Goal: Information Seeking & Learning: Understand process/instructions

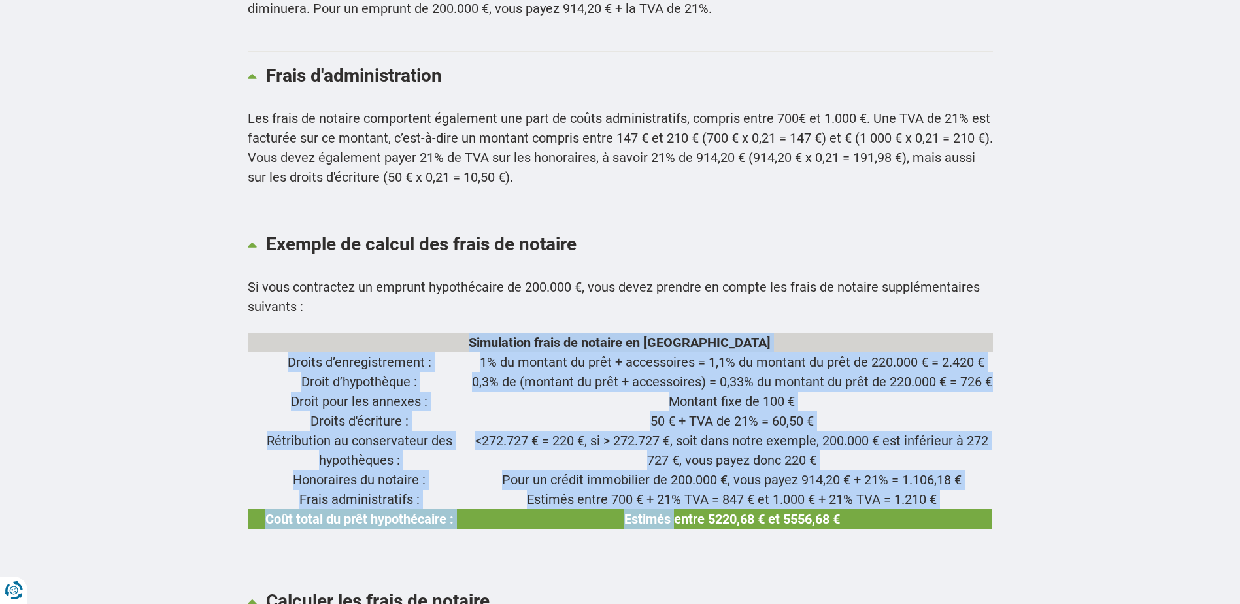
scroll to position [1830, 0]
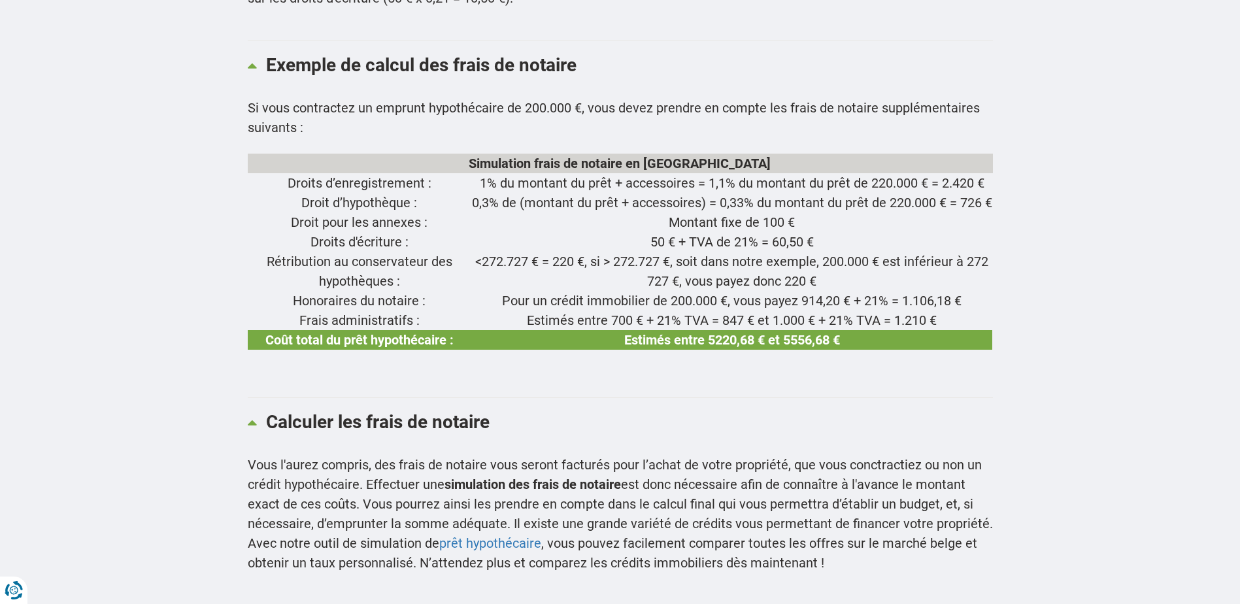
click at [492, 356] on div "Si vous contractez un emprunt hypothécaire de 200.000 €, vous devez prendre en …" at bounding box center [620, 239] width 745 height 283
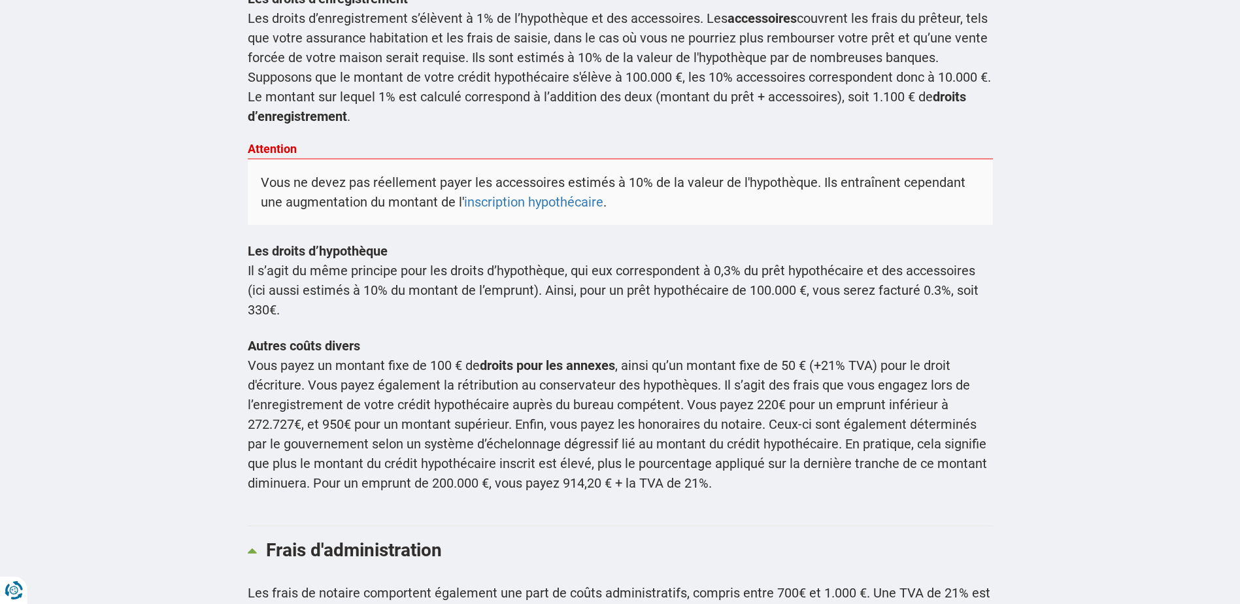
scroll to position [1242, 0]
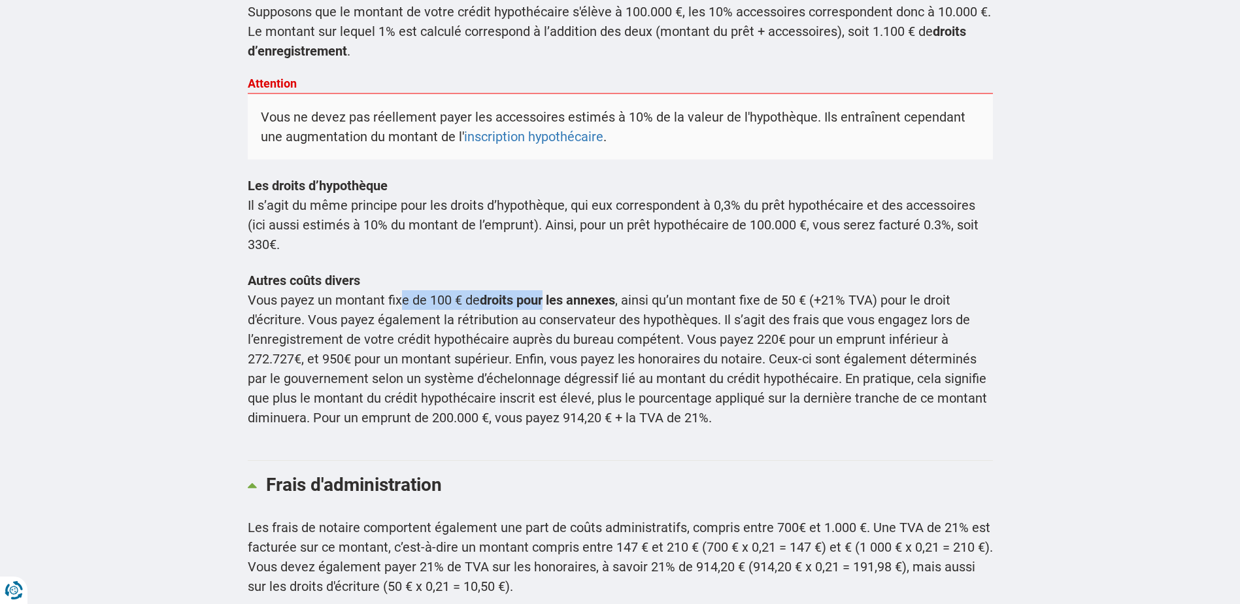
drag, startPoint x: 401, startPoint y: 272, endPoint x: 546, endPoint y: 267, distance: 145.2
click at [546, 290] on p "Vous payez un montant fixe de 100 € de droits pour les annexes , ainsi qu’un mo…" at bounding box center [620, 358] width 745 height 137
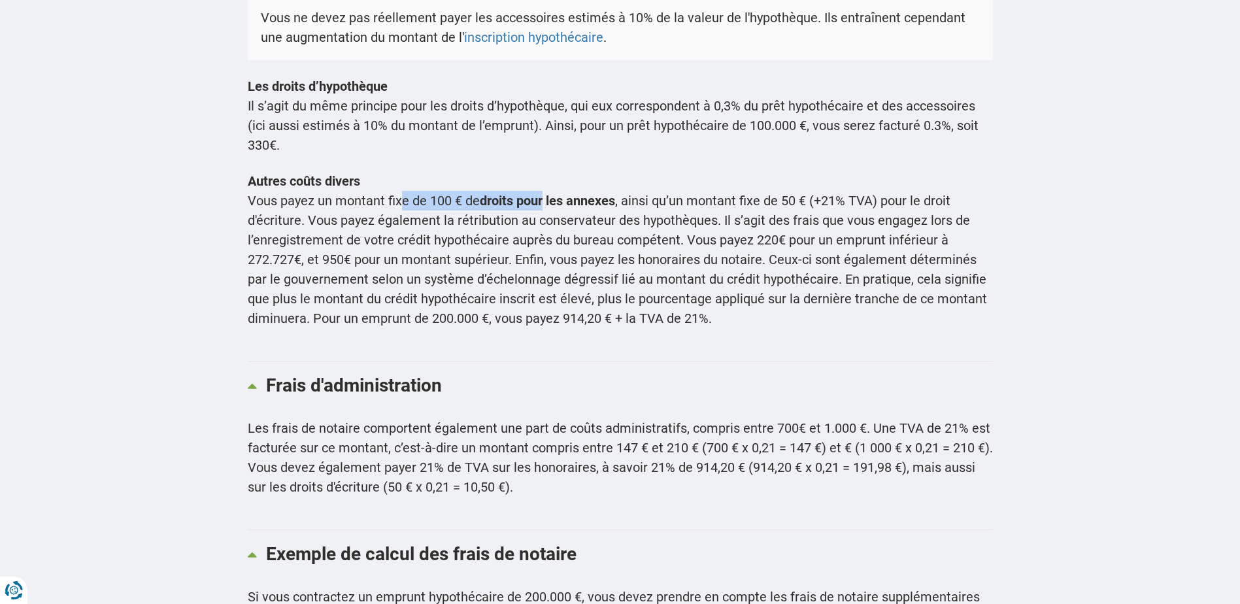
scroll to position [1373, 0]
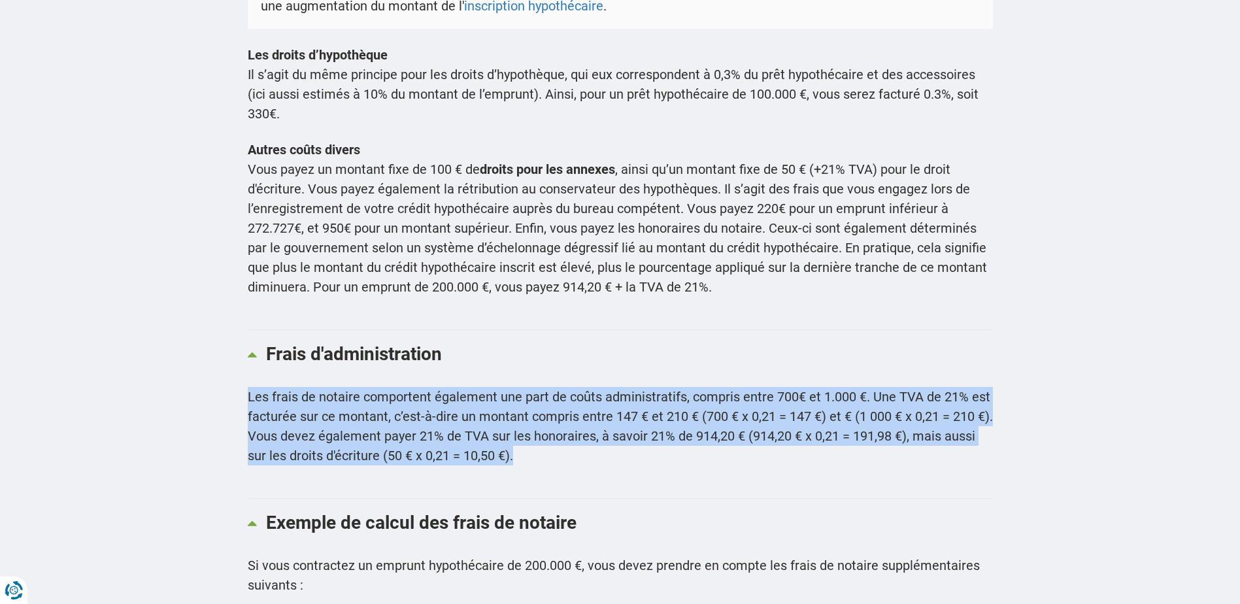
drag, startPoint x: 530, startPoint y: 435, endPoint x: 245, endPoint y: 367, distance: 293.0
click at [245, 367] on div "Tout savoir sur le prêt hypothécaire en [GEOGRAPHIC_DATA] Frais de notaire : po…" at bounding box center [620, 124] width 765 height 2288
click at [412, 432] on div "Les frais de notaire comportent également une part de coûts administratifs, com…" at bounding box center [620, 434] width 745 height 95
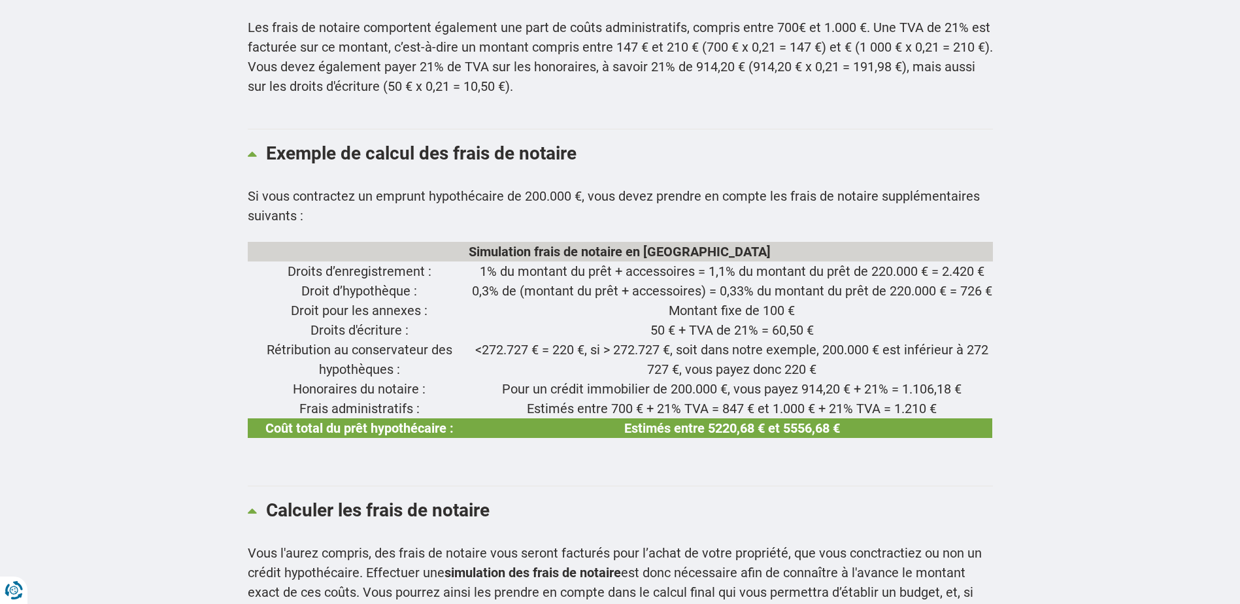
scroll to position [1765, 0]
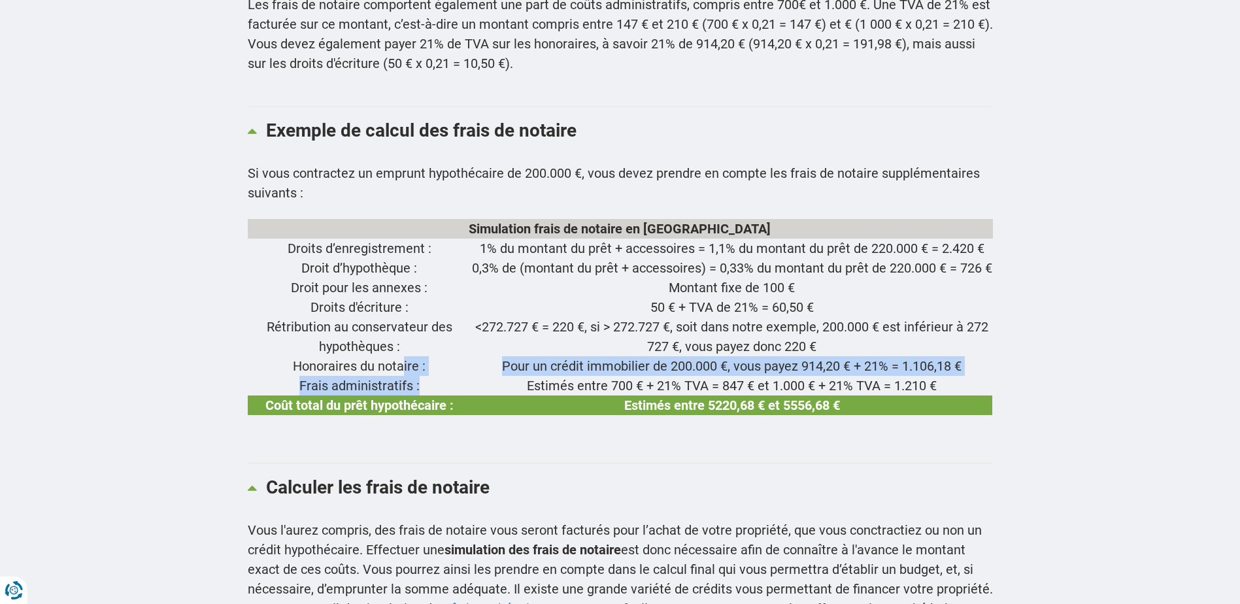
drag, startPoint x: 460, startPoint y: 363, endPoint x: 400, endPoint y: 353, distance: 60.4
click at [400, 353] on tbody "Droits d’enregistrement : 1% du montant du prêt + accessoires = 1,1% du montant…" at bounding box center [620, 327] width 745 height 176
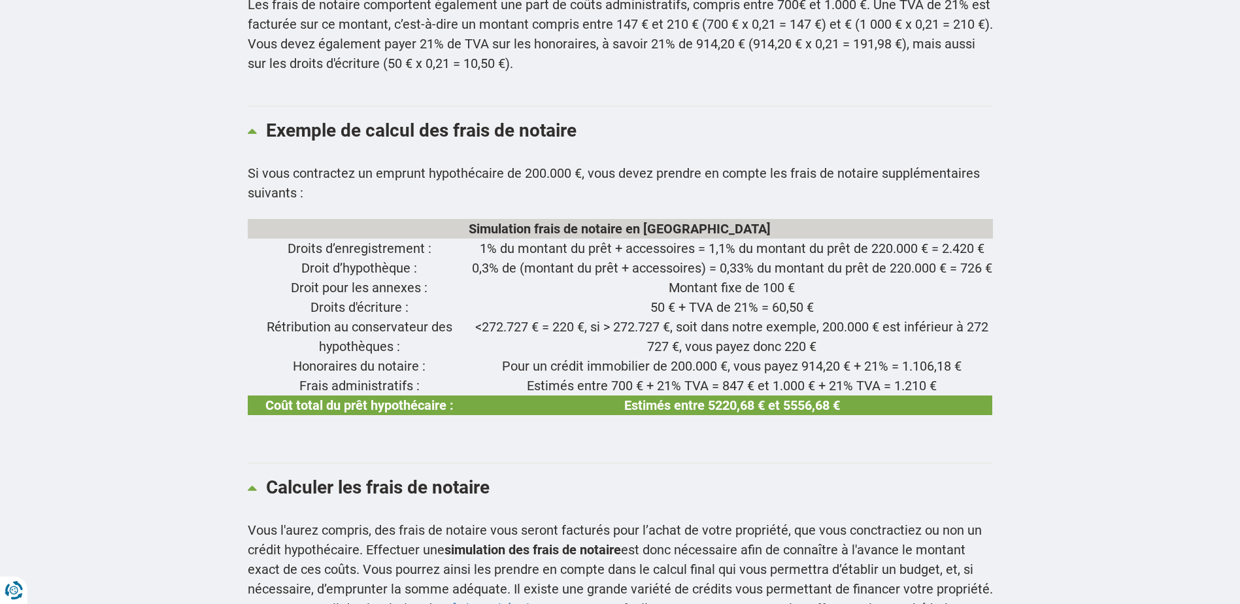
drag, startPoint x: 400, startPoint y: 353, endPoint x: 352, endPoint y: 308, distance: 66.1
click at [352, 317] on td "Rétribution au conservateur des hypothèques :" at bounding box center [360, 336] width 224 height 39
click at [549, 317] on td "<272.727 € = 220 €, si > 272.727 €, soit dans notre exemple, 200.000 € est infé…" at bounding box center [731, 336] width 521 height 39
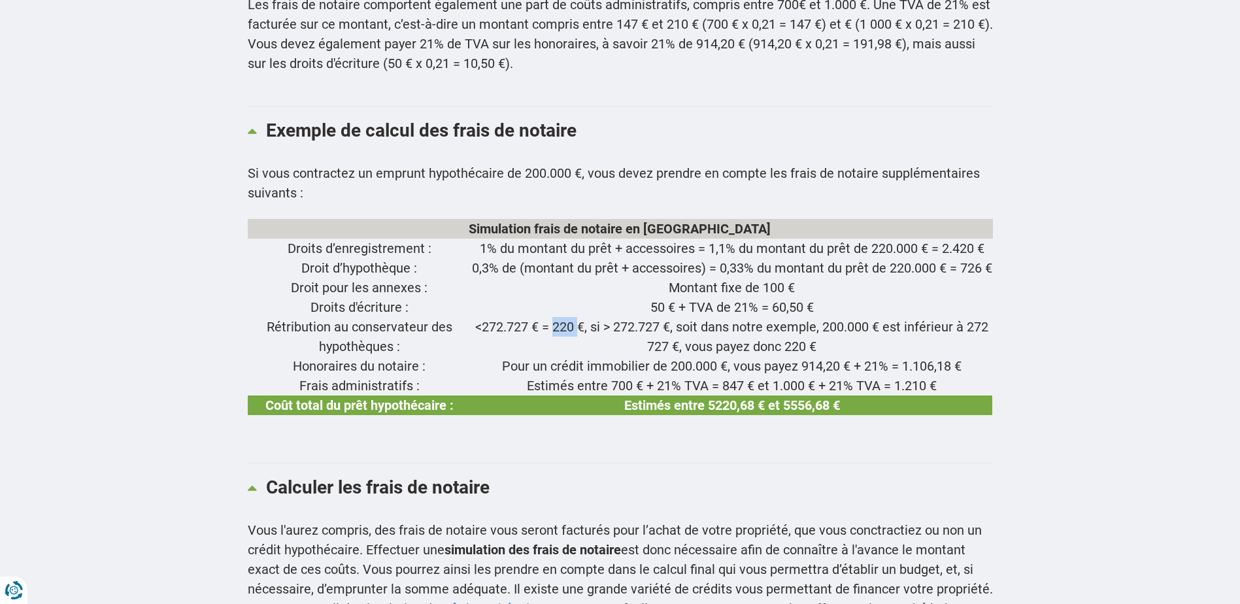
click at [549, 317] on td "<272.727 € = 220 €, si > 272.727 €, soit dans notre exemple, 200.000 € est infé…" at bounding box center [731, 336] width 521 height 39
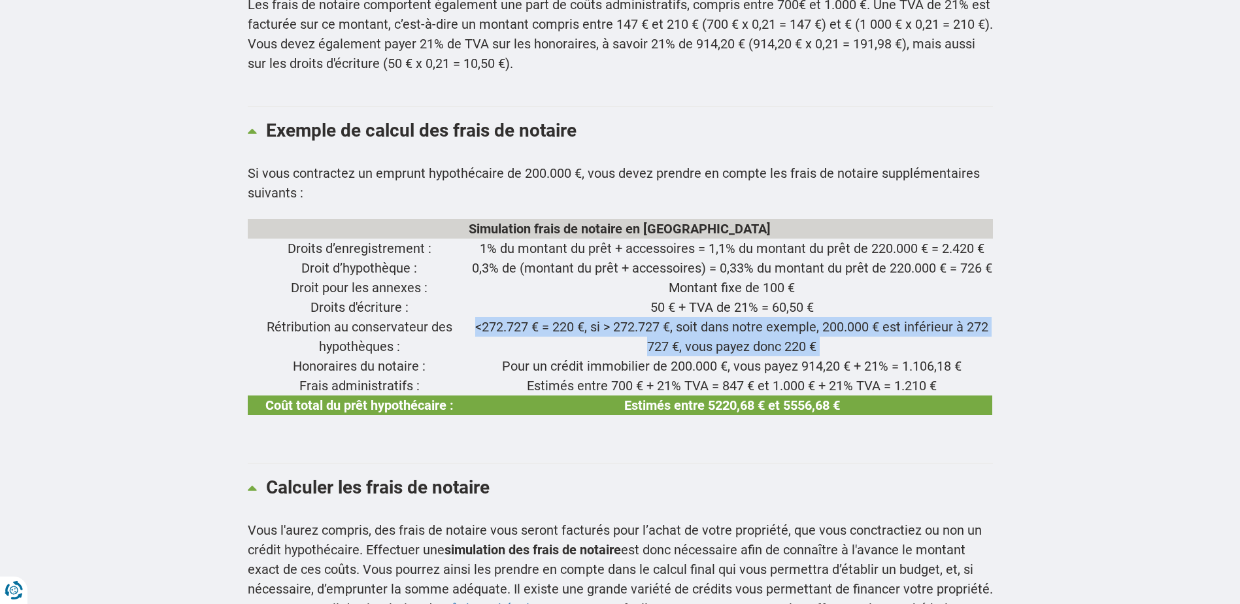
click at [549, 317] on td "<272.727 € = 220 €, si > 272.727 €, soit dans notre exemple, 200.000 € est infé…" at bounding box center [731, 336] width 521 height 39
click at [720, 331] on td "<272.727 € = 220 €, si > 272.727 €, soit dans notre exemple, 200.000 € est infé…" at bounding box center [731, 336] width 521 height 39
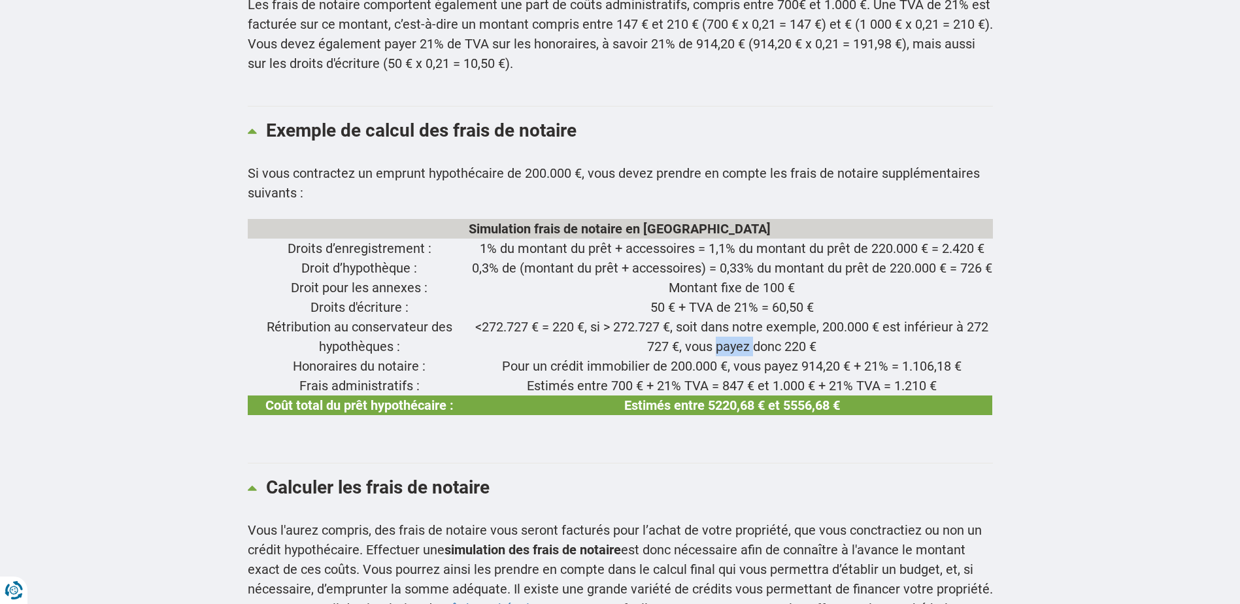
click at [720, 331] on td "<272.727 € = 220 €, si > 272.727 €, soit dans notre exemple, 200.000 € est infé…" at bounding box center [731, 336] width 521 height 39
drag, startPoint x: 720, startPoint y: 331, endPoint x: 864, endPoint y: 327, distance: 143.8
click at [864, 327] on td "<272.727 € = 220 €, si > 272.727 €, soit dans notre exemple, 200.000 € est infé…" at bounding box center [731, 336] width 521 height 39
drag, startPoint x: 262, startPoint y: 309, endPoint x: 384, endPoint y: 329, distance: 123.3
click at [384, 329] on td "Rétribution au conservateur des hypothèques :" at bounding box center [360, 336] width 224 height 39
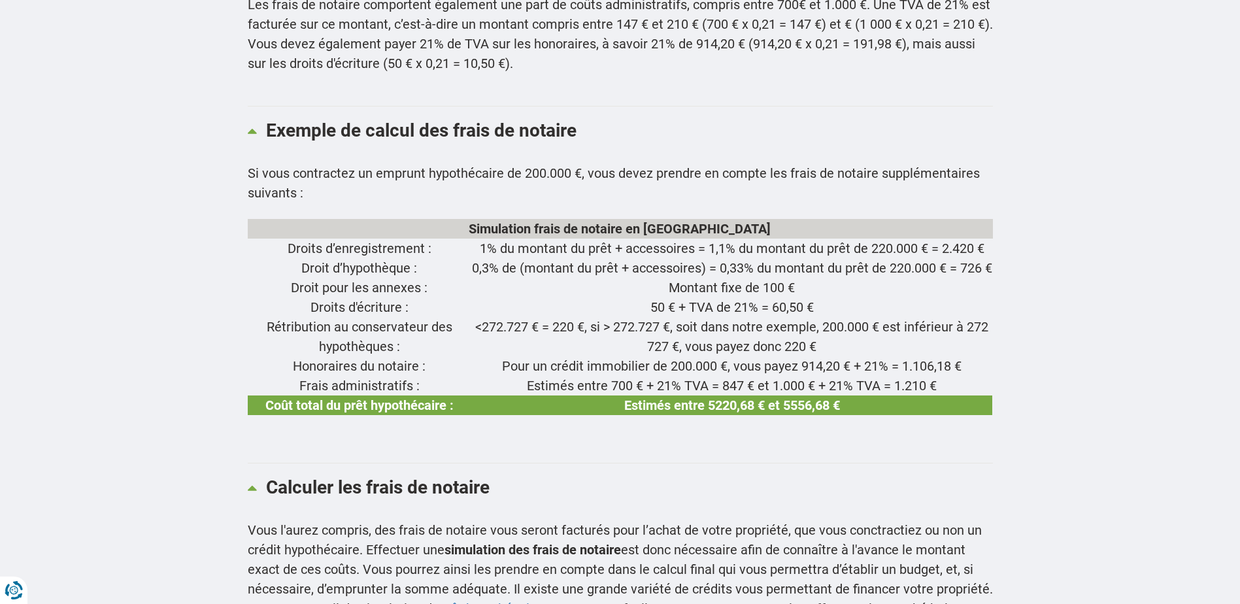
click at [537, 376] on td "Estimés entre 700 € + 21% TVA = 847 € et 1.000 € + 21% TVA = 1.210 €" at bounding box center [731, 386] width 521 height 20
drag, startPoint x: 748, startPoint y: 235, endPoint x: 753, endPoint y: 251, distance: 17.0
click at [753, 258] on td "0,3% de (montant du prêt + accessoires) = 0,33% du montant du prêt de 220.000 €…" at bounding box center [731, 268] width 521 height 20
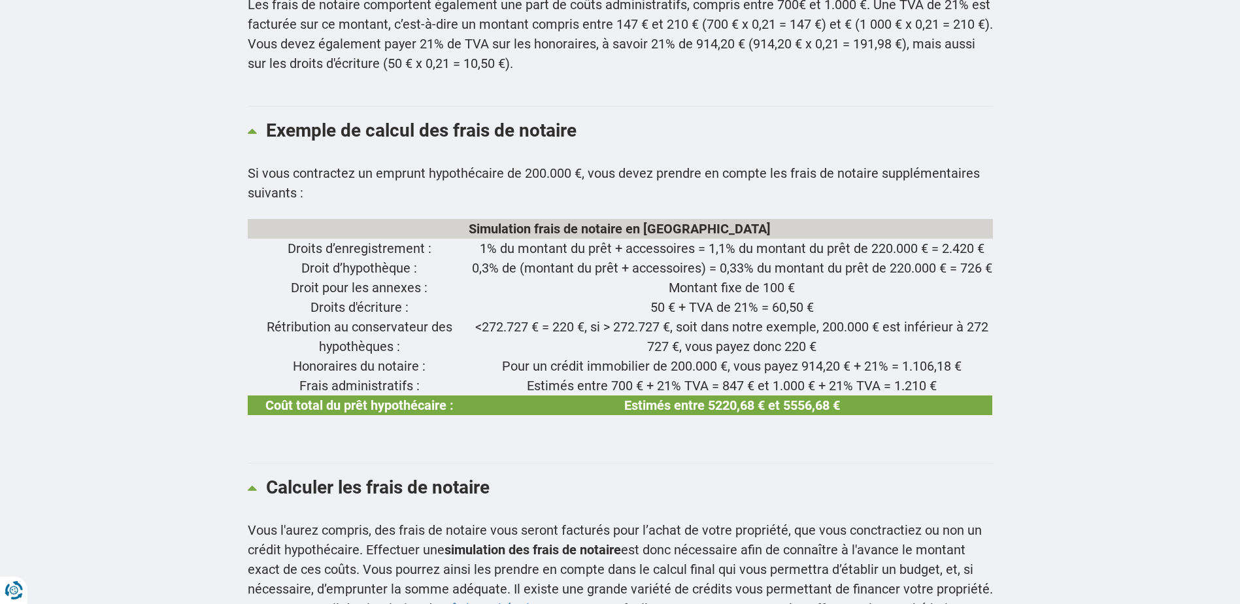
click at [373, 278] on td "Droit pour les annexes :" at bounding box center [360, 288] width 224 height 20
click at [351, 318] on td "Rétribution au conservateur des hypothèques :" at bounding box center [360, 336] width 224 height 39
drag, startPoint x: 351, startPoint y: 318, endPoint x: 346, endPoint y: 353, distance: 34.9
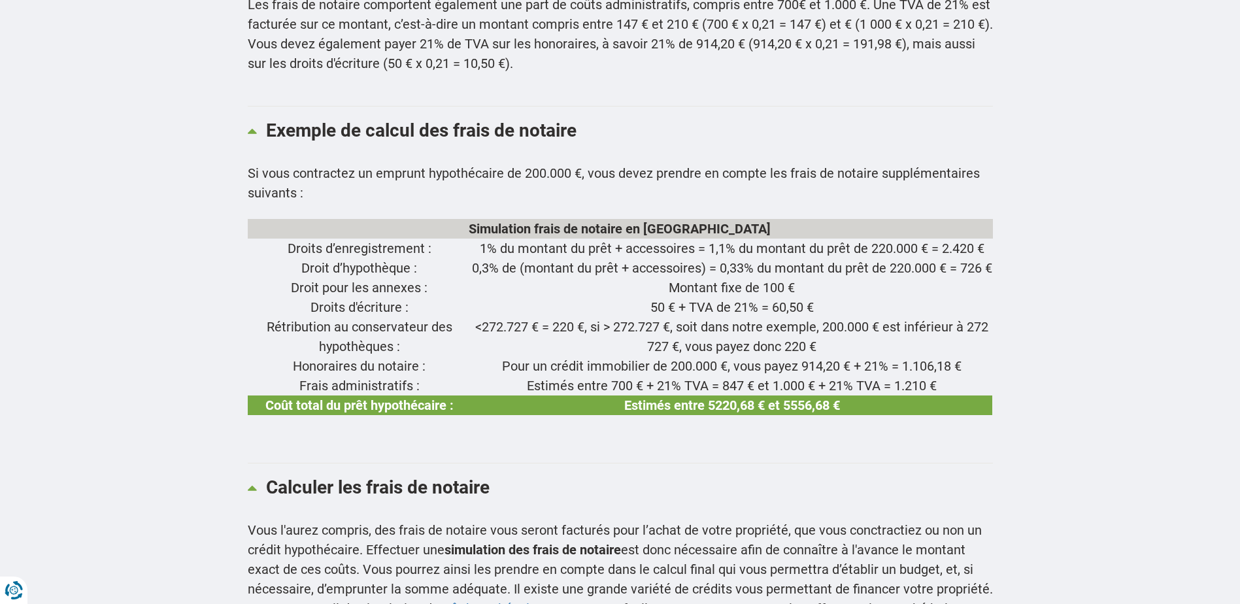
click at [346, 356] on td "Honoraires du notaire :" at bounding box center [360, 366] width 224 height 20
drag, startPoint x: 512, startPoint y: 352, endPoint x: 690, endPoint y: 348, distance: 177.8
click at [690, 356] on td "Pour un crédit immobilier de 200.000 €, vous payez 914,20 € + 21% = 1.106,18 €" at bounding box center [731, 366] width 521 height 20
drag, startPoint x: 690, startPoint y: 348, endPoint x: 630, endPoint y: 356, distance: 60.6
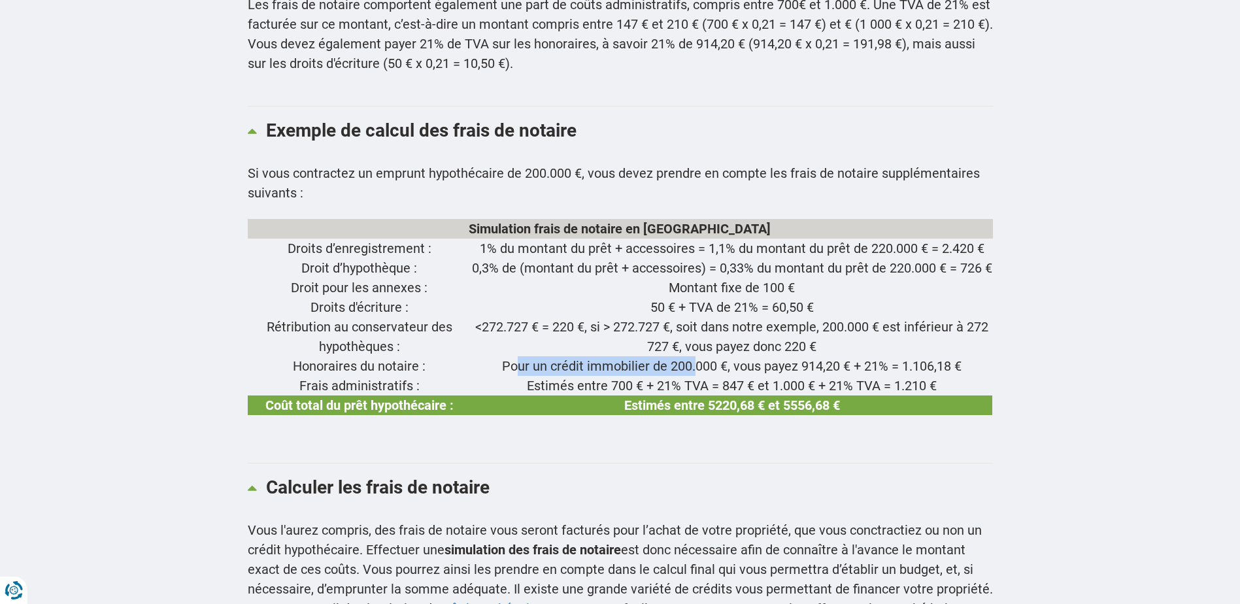
click at [630, 356] on td "Pour un crédit immobilier de 200.000 €, vous payez 914,20 € + 21% = 1.106,18 €" at bounding box center [731, 366] width 521 height 20
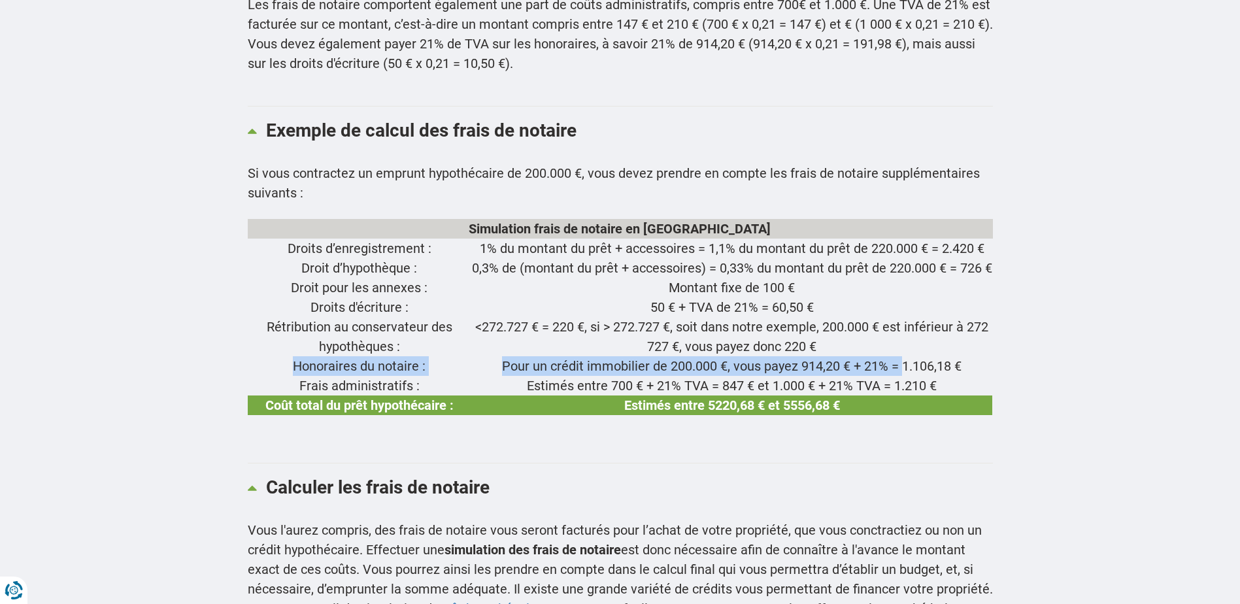
drag, startPoint x: 290, startPoint y: 349, endPoint x: 896, endPoint y: 355, distance: 606.0
click at [896, 356] on tr "Honoraires du notaire : Pour un crédit immobilier de 200.000 €, vous payez 914,…" at bounding box center [620, 366] width 745 height 20
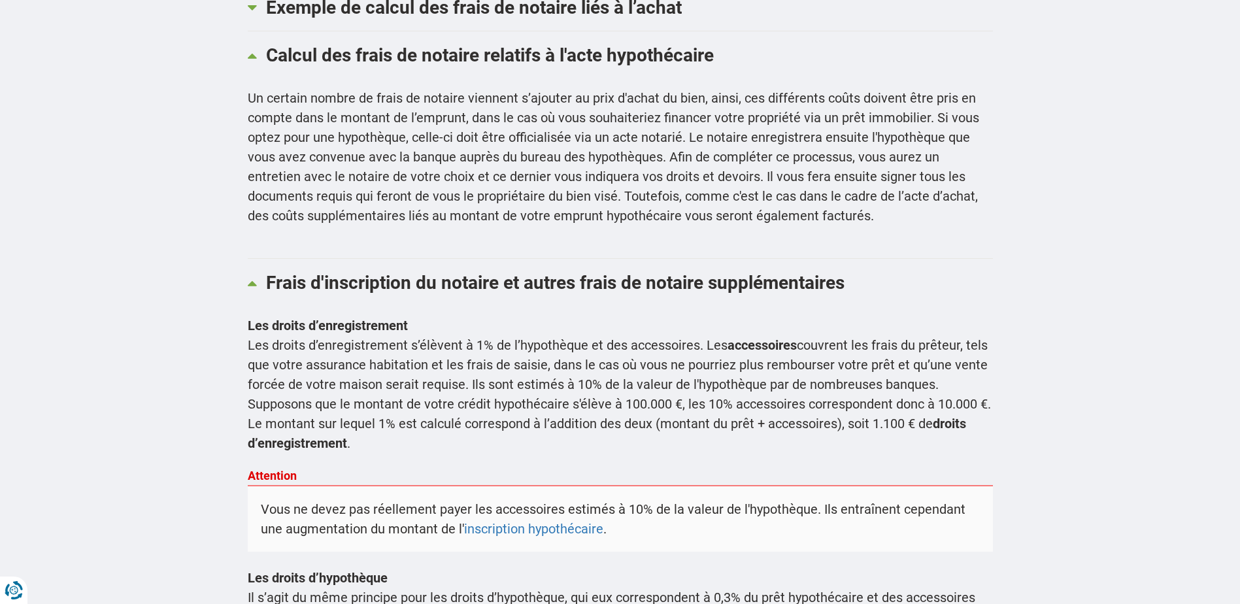
scroll to position [523, 0]
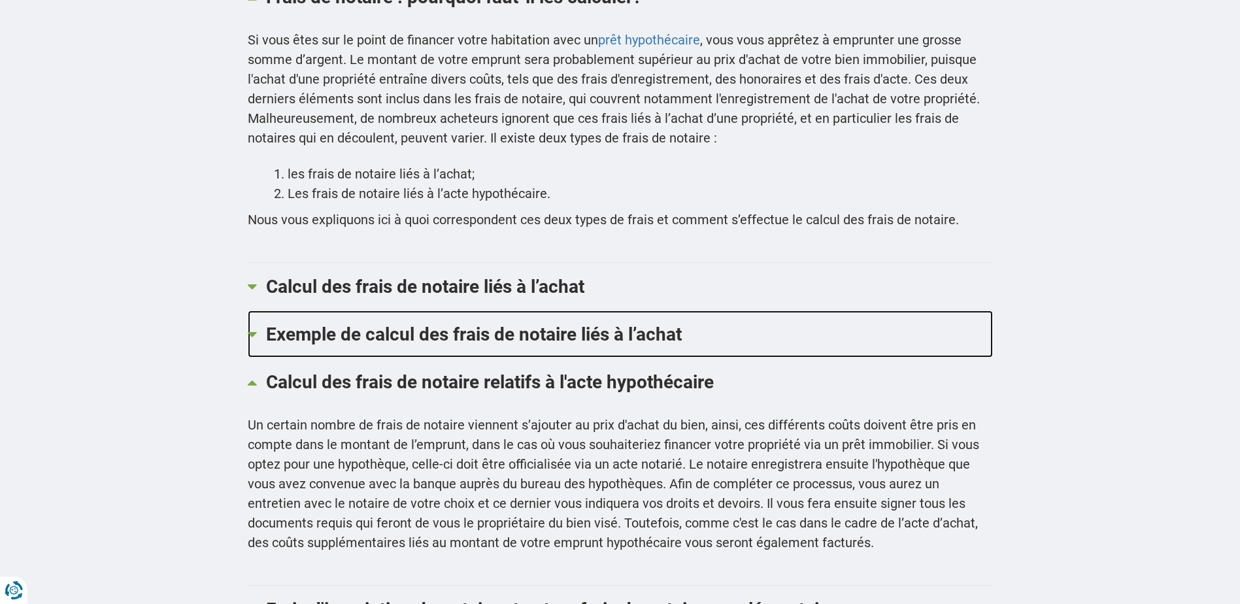
click at [682, 324] on icon at bounding box center [682, 333] width 0 height 18
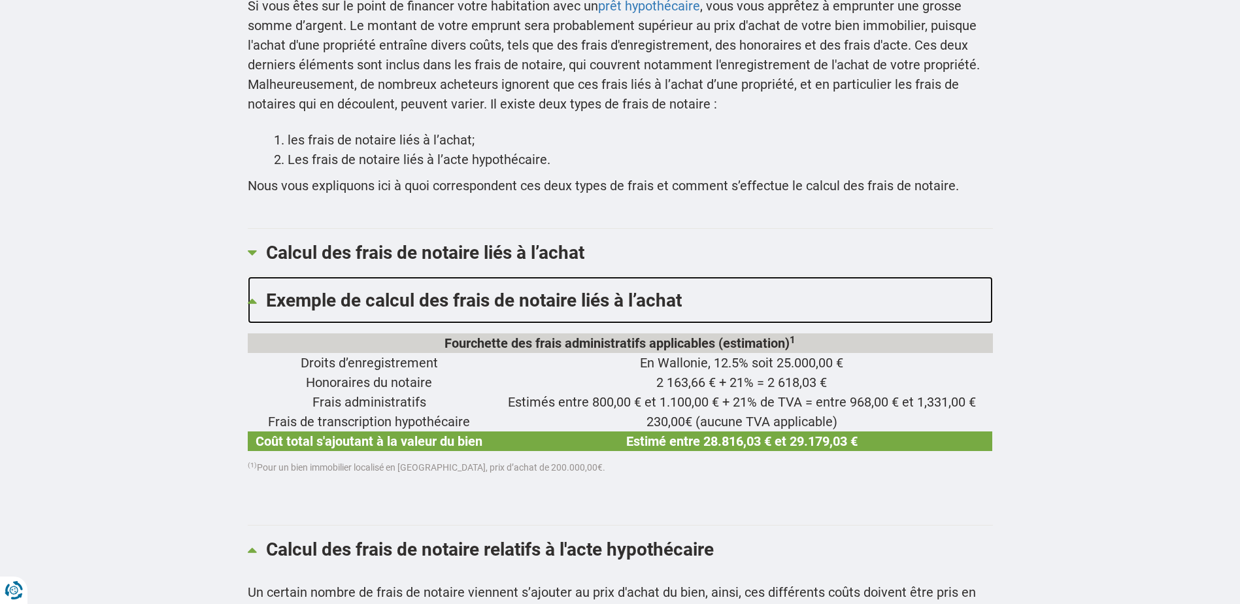
scroll to position [588, 0]
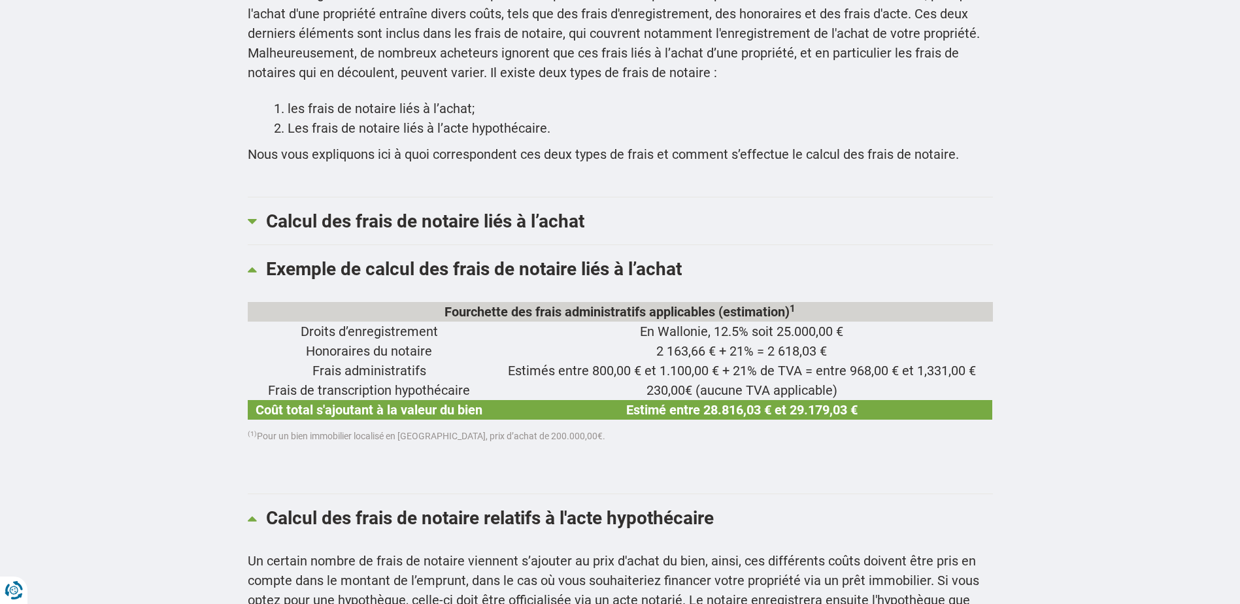
click at [681, 341] on td "2 163,66 € + 21% = 2 618,03 €" at bounding box center [742, 351] width 502 height 20
click at [324, 400] on td "Coût total s'ajoutant à la valeur du bien" at bounding box center [369, 410] width 243 height 20
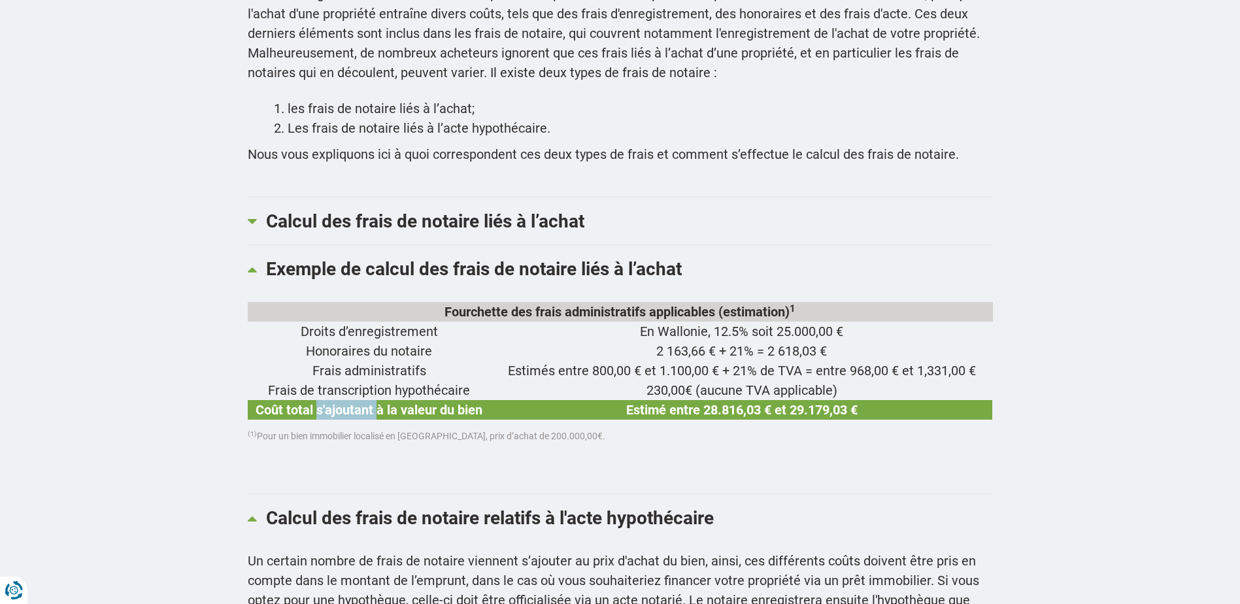
click at [324, 400] on td "Coût total s'ajoutant à la valeur du bien" at bounding box center [369, 410] width 243 height 20
click at [523, 389] on div "Fourchette des frais administratifs applicables (estimation) 1 Droits d’enregis…" at bounding box center [620, 374] width 745 height 144
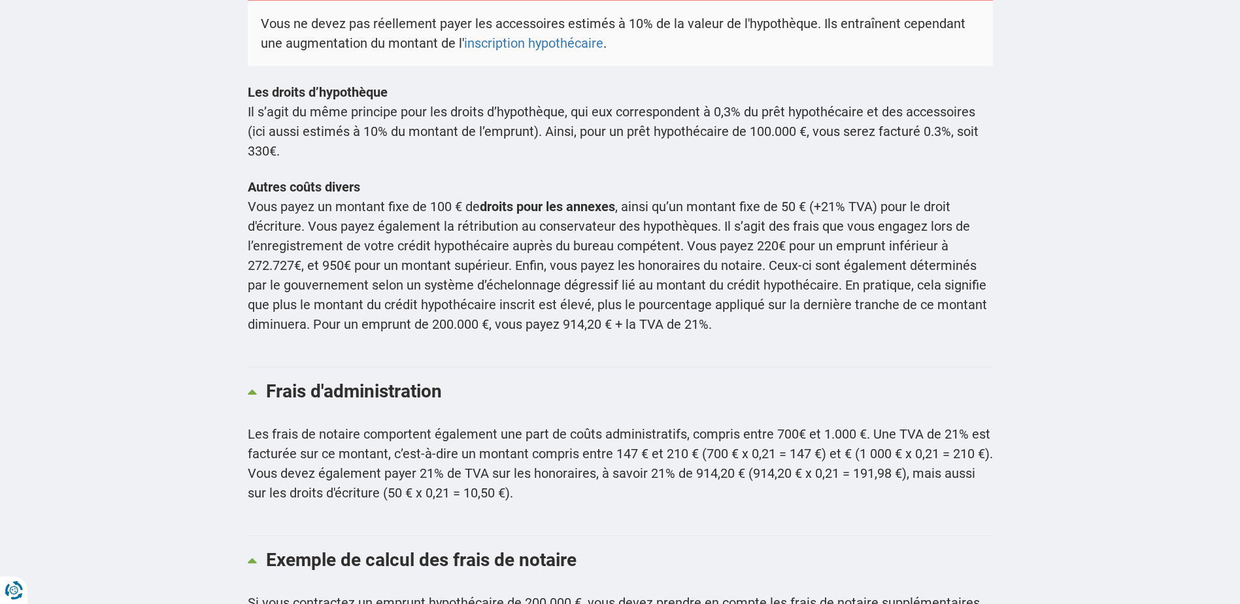
scroll to position [1569, 0]
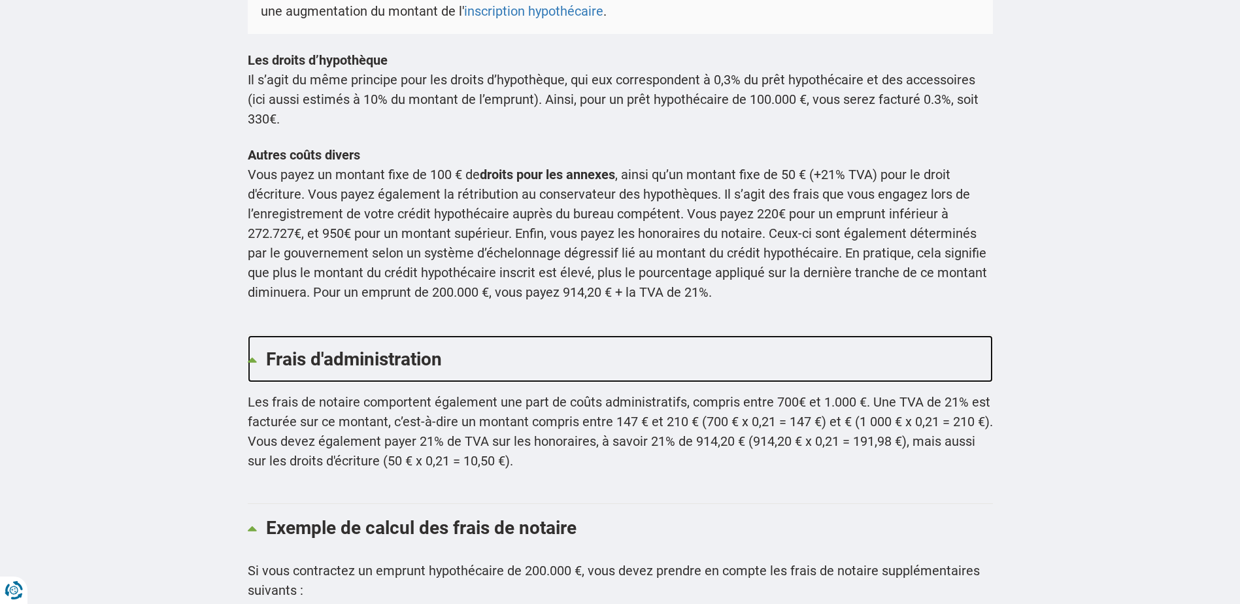
click at [384, 337] on link "Frais d'administration" at bounding box center [620, 358] width 745 height 47
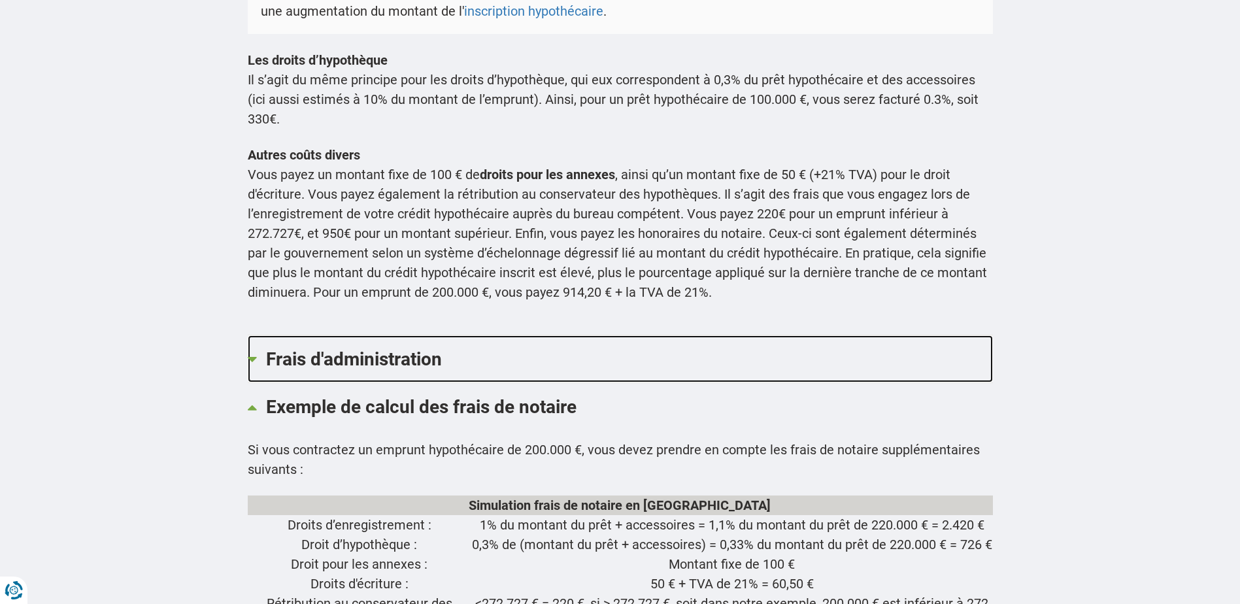
click at [384, 337] on link "Frais d'administration" at bounding box center [620, 358] width 745 height 47
click at [385, 335] on link "Frais d'administration" at bounding box center [620, 358] width 745 height 47
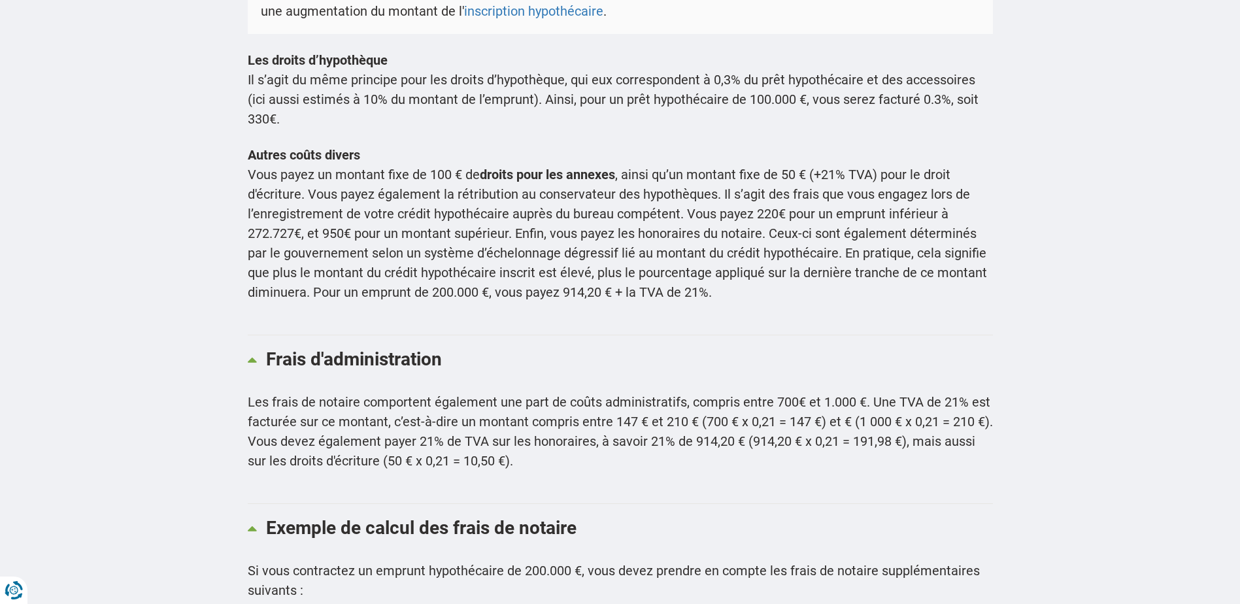
click at [461, 418] on p "Les frais de notaire comportent également une part de coûts administratifs, com…" at bounding box center [620, 431] width 745 height 78
click at [516, 422] on p "Les frais de notaire comportent également une part de coûts administratifs, com…" at bounding box center [620, 431] width 745 height 78
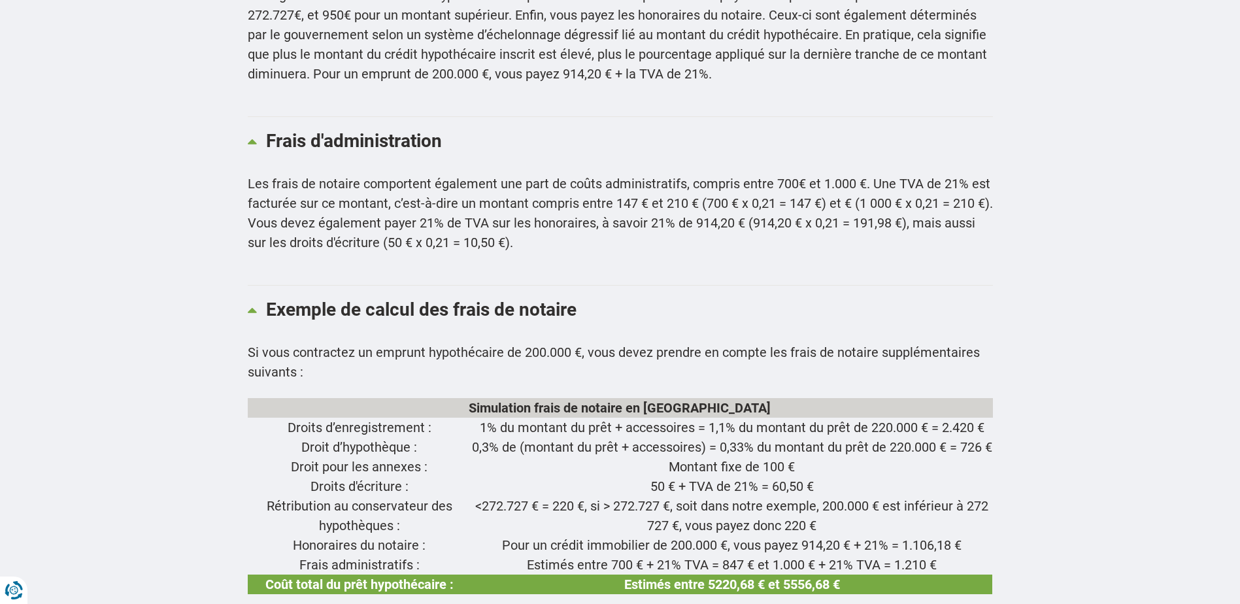
scroll to position [1830, 0]
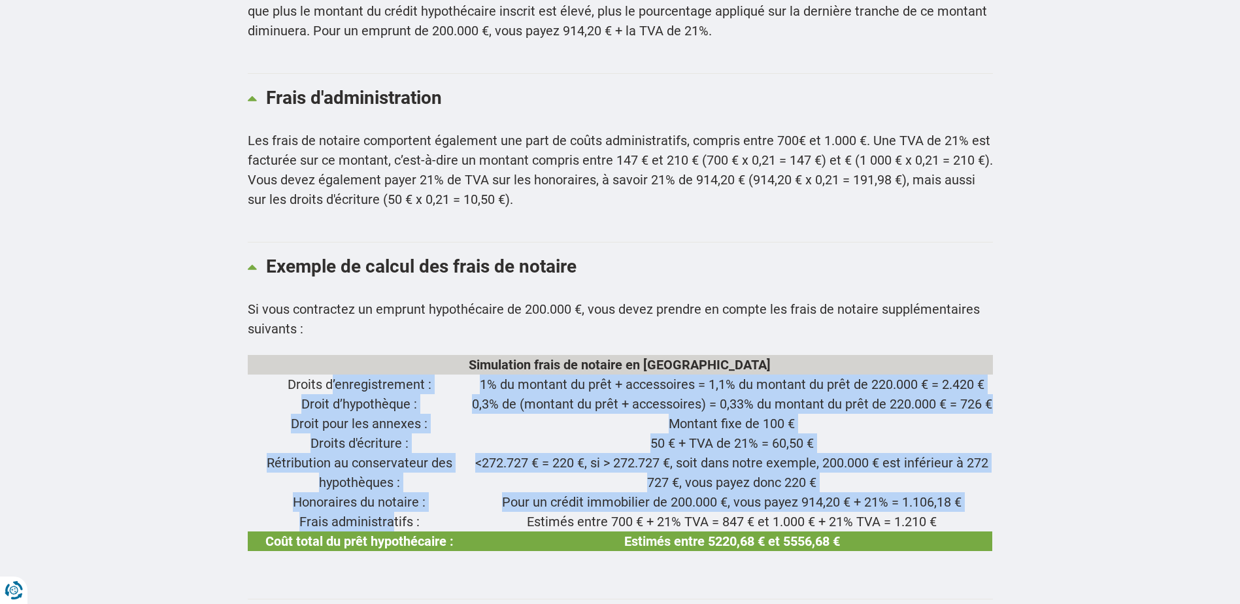
drag, startPoint x: 390, startPoint y: 507, endPoint x: 333, endPoint y: 353, distance: 164.0
click at [333, 375] on tbody "Droits d’enregistrement : 1% du montant du prêt + accessoires = 1,1% du montant…" at bounding box center [620, 463] width 745 height 176
drag, startPoint x: 333, startPoint y: 353, endPoint x: 363, endPoint y: 418, distance: 72.2
click at [363, 433] on td "Droits d'écriture :" at bounding box center [360, 443] width 224 height 20
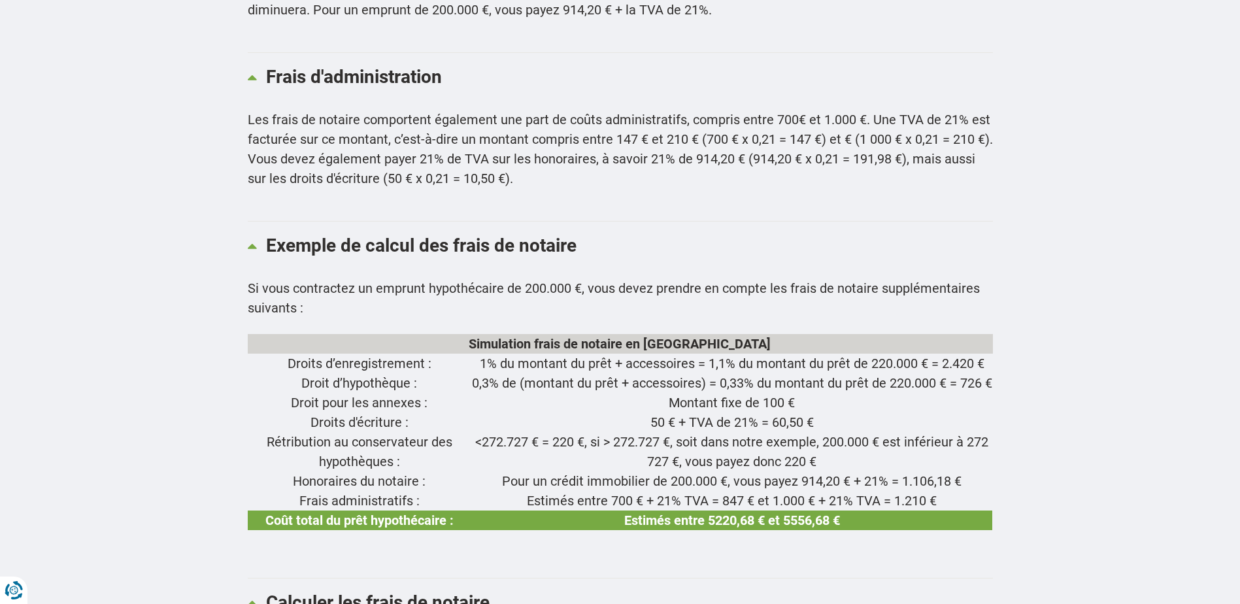
scroll to position [1896, 0]
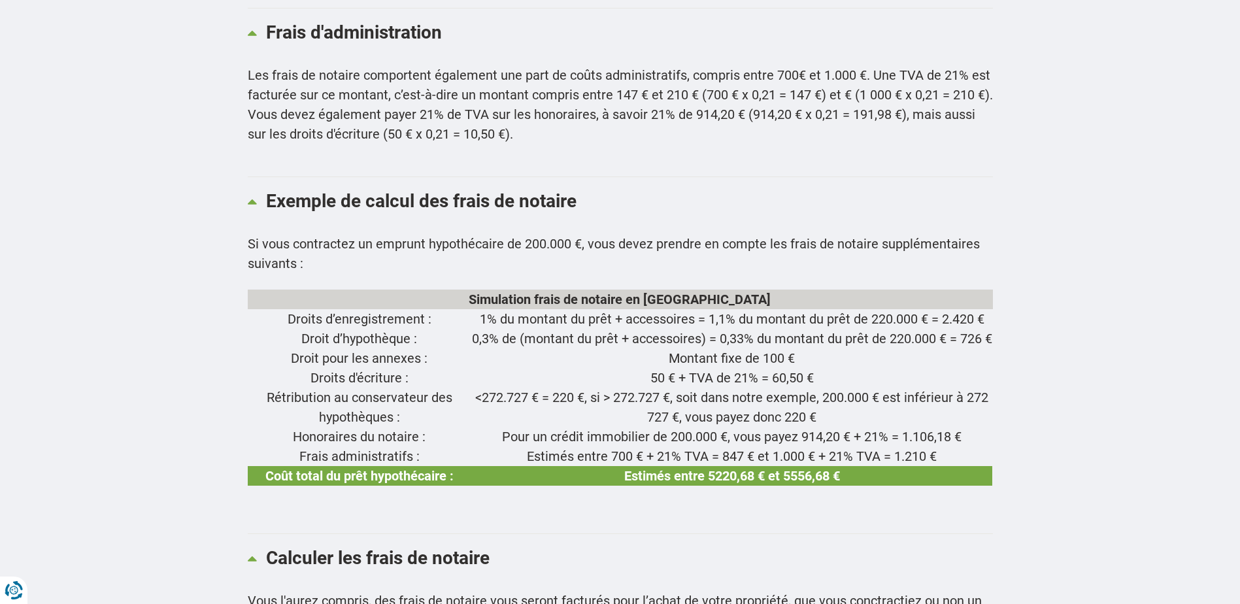
click at [367, 348] on td "Droit pour les annexes :" at bounding box center [360, 358] width 224 height 20
click at [363, 368] on td "Droits d'écriture :" at bounding box center [360, 378] width 224 height 20
click at [363, 388] on td "Rétribution au conservateur des hypothèques :" at bounding box center [360, 407] width 224 height 39
click at [354, 427] on td "Honoraires du notaire :" at bounding box center [360, 437] width 224 height 20
drag, startPoint x: 347, startPoint y: 390, endPoint x: 372, endPoint y: 404, distance: 28.4
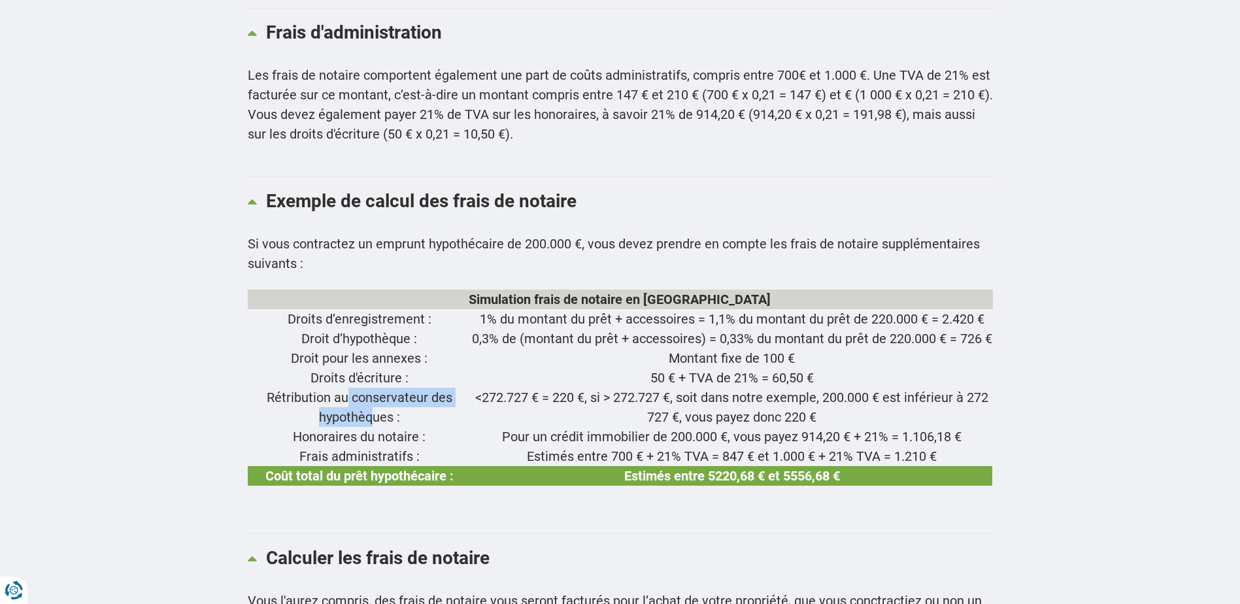
click at [372, 404] on td "Rétribution au conservateur des hypothèques :" at bounding box center [360, 407] width 224 height 39
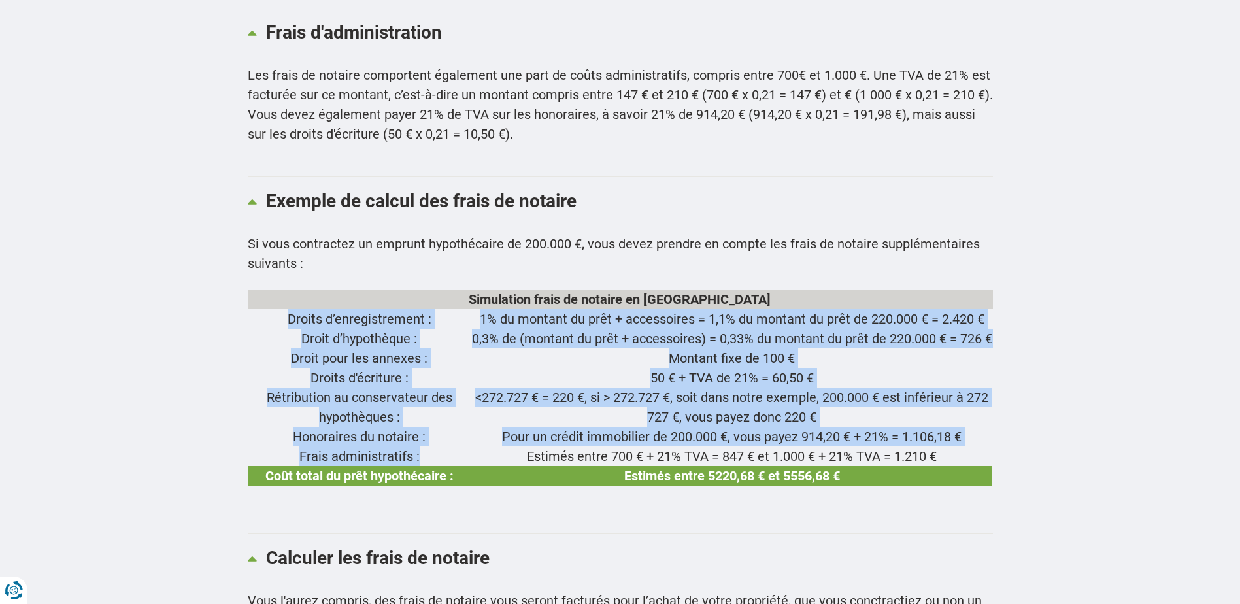
drag, startPoint x: 418, startPoint y: 441, endPoint x: 286, endPoint y: 287, distance: 203.0
click at [286, 309] on tbody "Droits d’enregistrement : 1% du montant du prêt + accessoires = 1,1% du montant…" at bounding box center [620, 397] width 745 height 176
drag, startPoint x: 286, startPoint y: 287, endPoint x: 360, endPoint y: 348, distance: 96.1
click at [360, 348] on td "Droit pour les annexes :" at bounding box center [360, 358] width 224 height 20
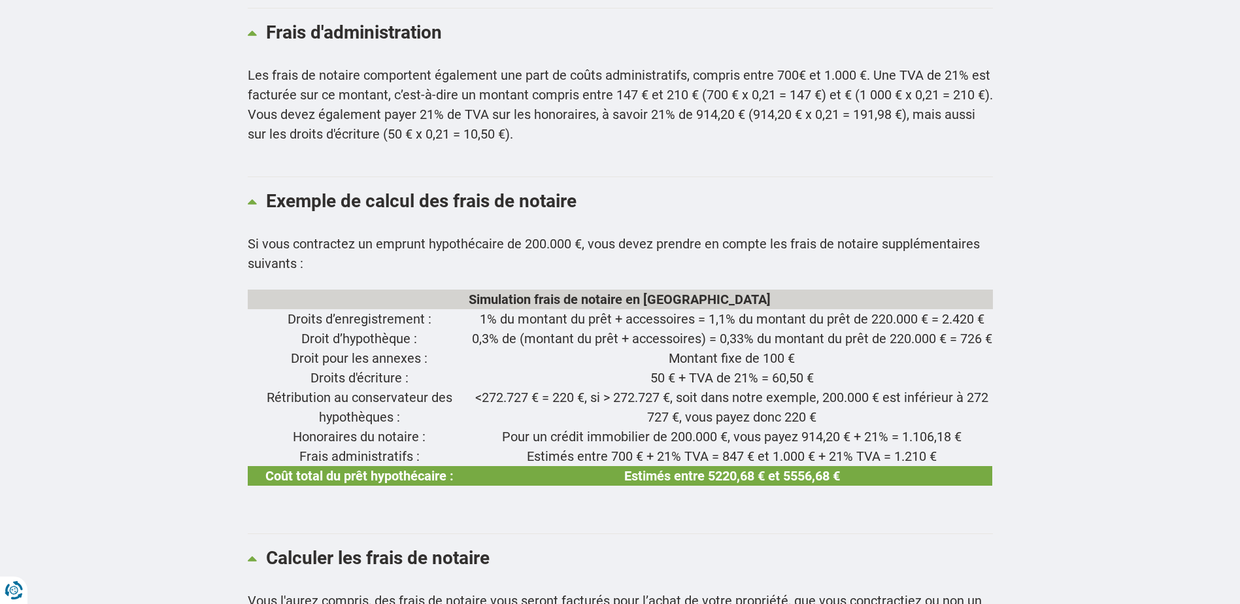
click at [359, 368] on td "Droits d'écriture :" at bounding box center [360, 378] width 224 height 20
drag, startPoint x: 359, startPoint y: 363, endPoint x: 344, endPoint y: 339, distance: 27.6
click at [344, 348] on td "Droit pour les annexes :" at bounding box center [360, 358] width 224 height 20
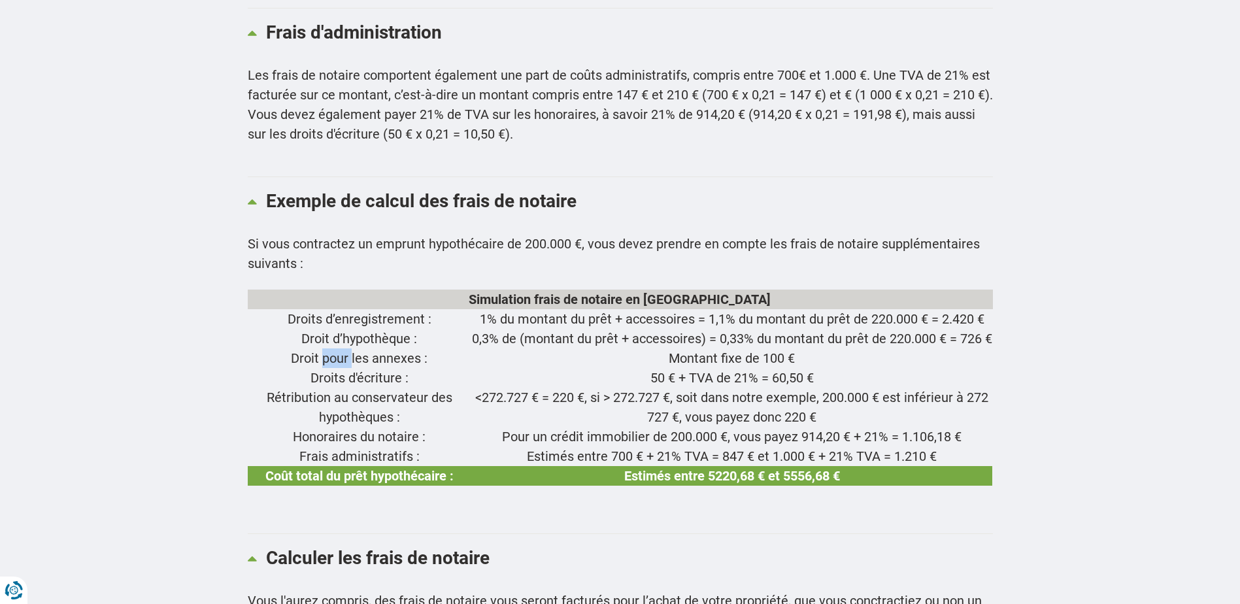
click at [344, 348] on td "Droit pour les annexes :" at bounding box center [360, 358] width 224 height 20
click at [339, 429] on td "Honoraires du notaire :" at bounding box center [360, 437] width 224 height 20
click at [354, 446] on td "Frais administratifs :" at bounding box center [360, 456] width 224 height 20
click at [822, 427] on td "Pour un crédit immobilier de 200.000 €, vous payez 914,20 € + 21% = 1.106,18 €" at bounding box center [731, 437] width 521 height 20
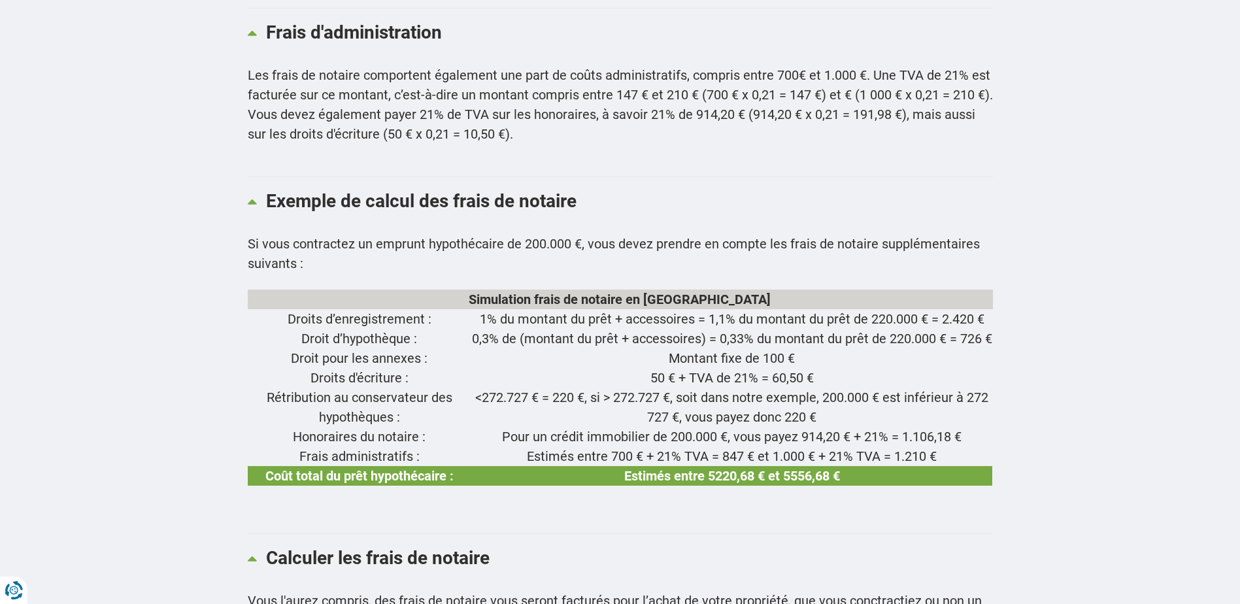
click at [822, 427] on td "Pour un crédit immobilier de 200.000 €, vous payez 914,20 € + 21% = 1.106,18 €" at bounding box center [731, 437] width 521 height 20
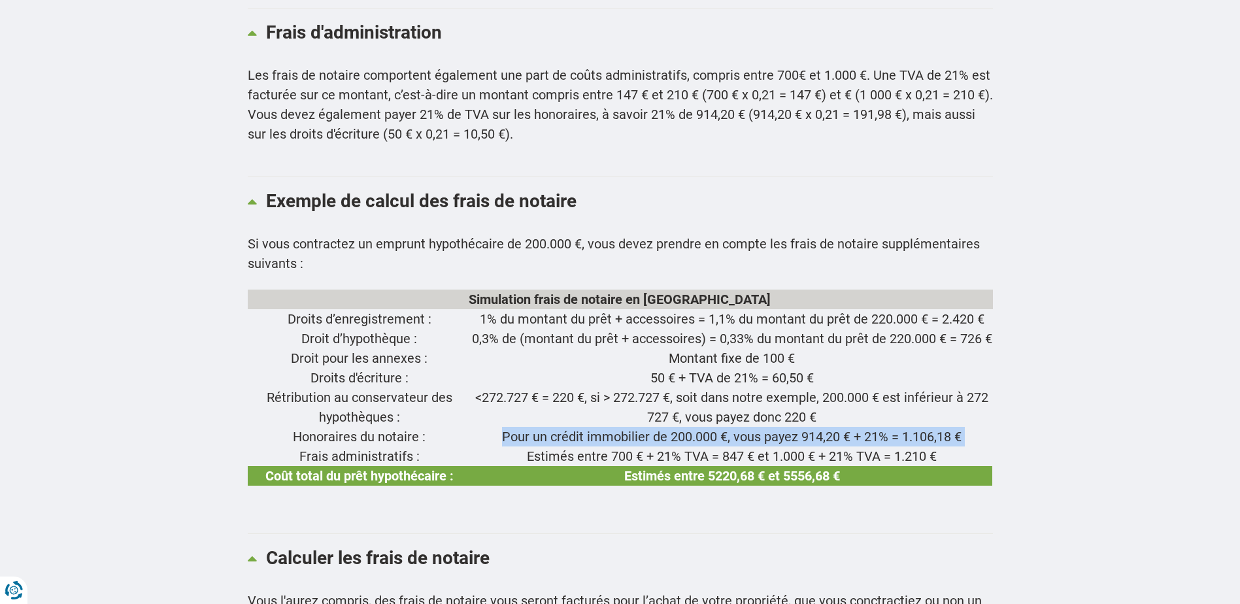
click at [822, 427] on td "Pour un crédit immobilier de 200.000 €, vous payez 914,20 € + 21% = 1.106,18 €" at bounding box center [731, 437] width 521 height 20
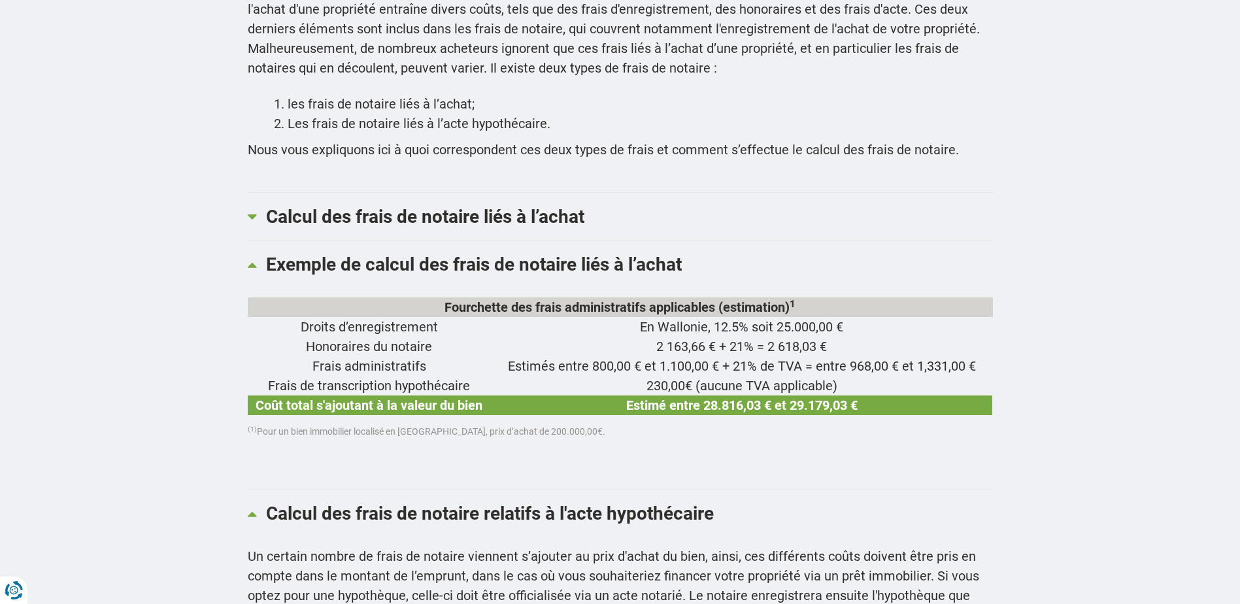
scroll to position [588, 0]
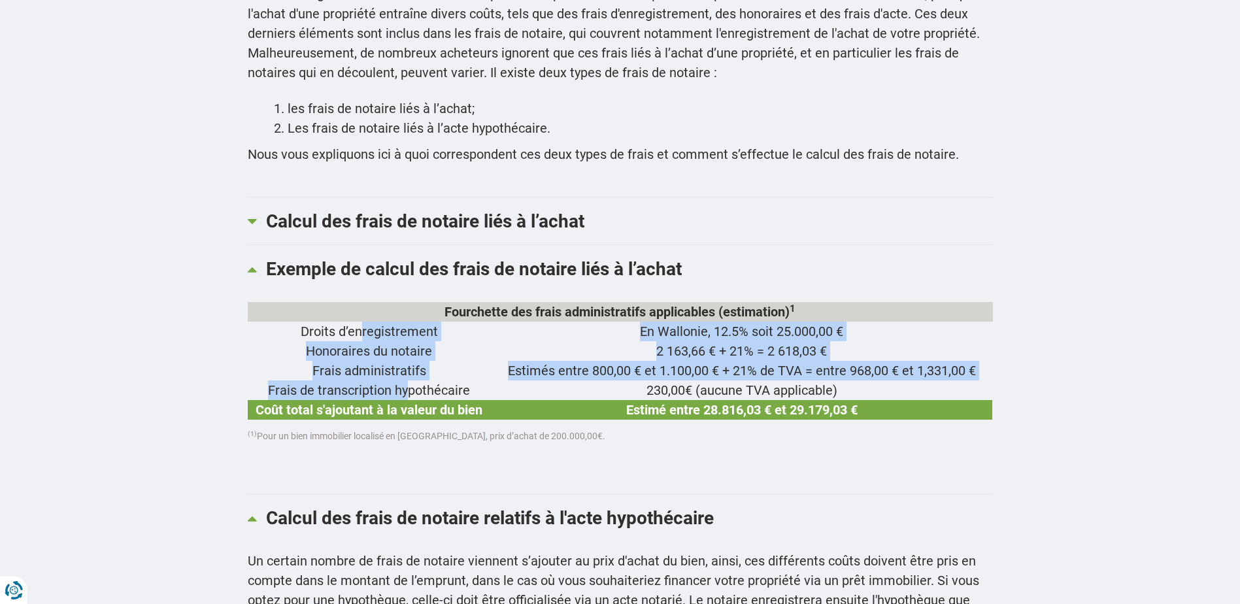
drag, startPoint x: 405, startPoint y: 362, endPoint x: 363, endPoint y: 305, distance: 71.1
click at [363, 322] on tbody "Droits d’enregistrement En Wallonie, 12.5% soit 25.000,00 € Honoraires du notai…" at bounding box center [620, 371] width 745 height 98
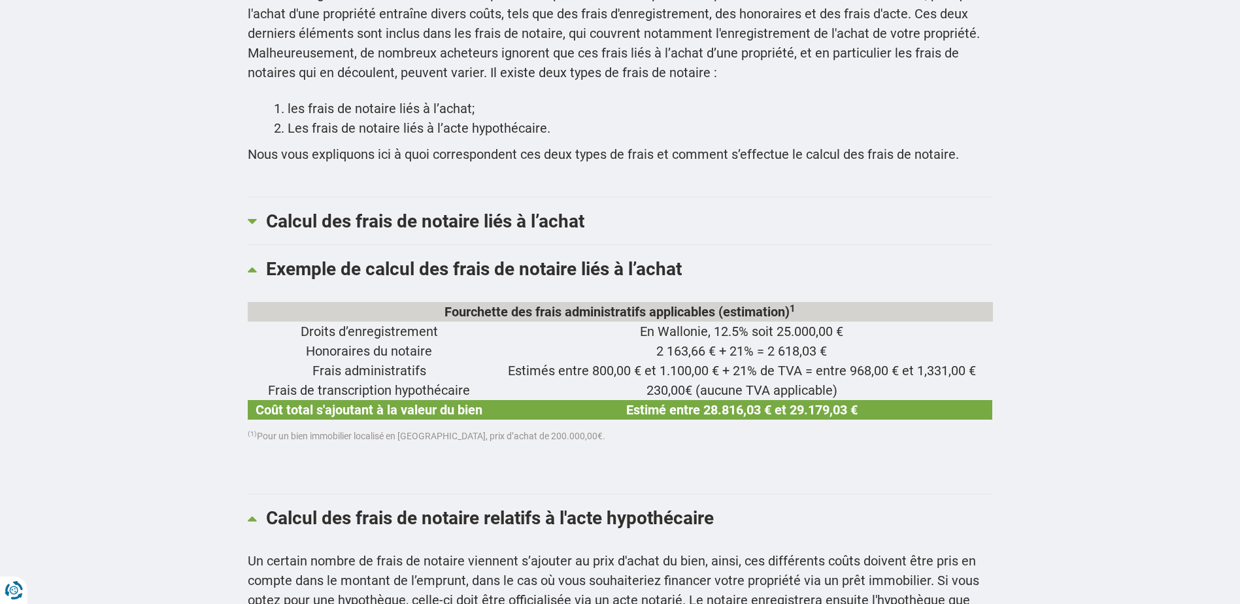
drag, startPoint x: 363, startPoint y: 305, endPoint x: 425, endPoint y: 357, distance: 80.7
click at [425, 380] on td "Frais de transcription hypothécaire" at bounding box center [369, 390] width 243 height 20
click at [658, 380] on td "230,00€ (aucune TVA applicable)" at bounding box center [742, 390] width 502 height 20
click at [649, 430] on div "Fourchette des frais administratifs applicables (estimation) 1 Droits d’enregis…" at bounding box center [620, 389] width 745 height 175
